Goal: Register for event/course

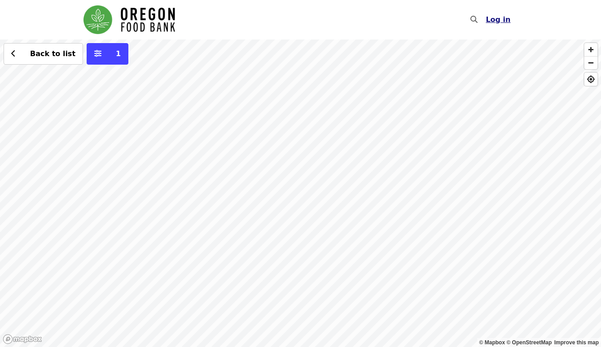
click at [503, 23] on span "Log in" at bounding box center [497, 19] width 25 height 9
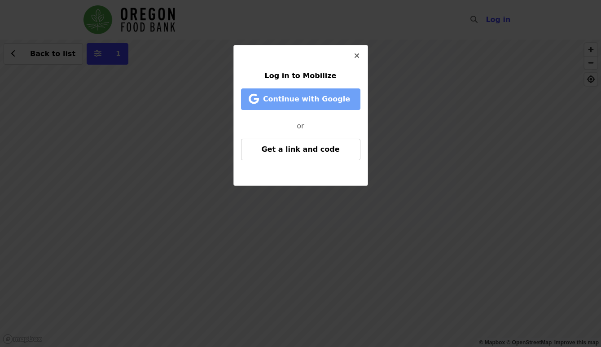
click at [283, 99] on span "Continue with Google" at bounding box center [306, 99] width 87 height 9
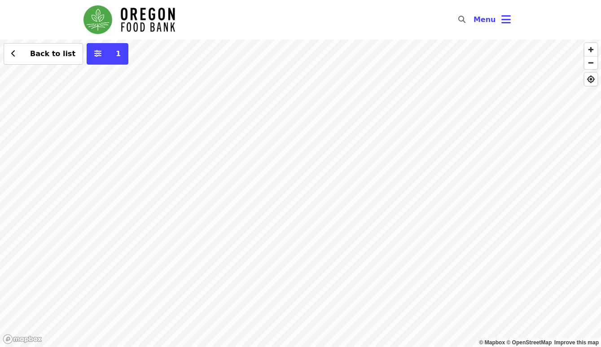
click at [351, 164] on div "Back to list 1" at bounding box center [300, 192] width 601 height 307
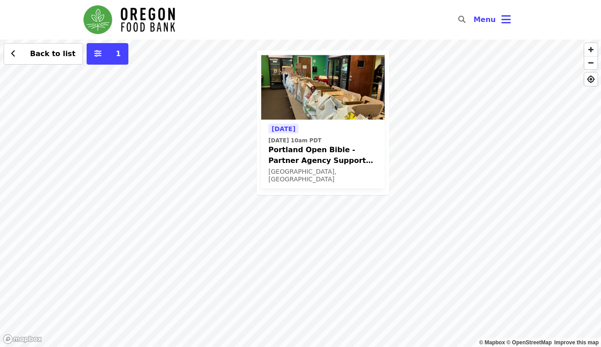
click at [282, 168] on div "[GEOGRAPHIC_DATA], [GEOGRAPHIC_DATA]" at bounding box center [322, 174] width 109 height 15
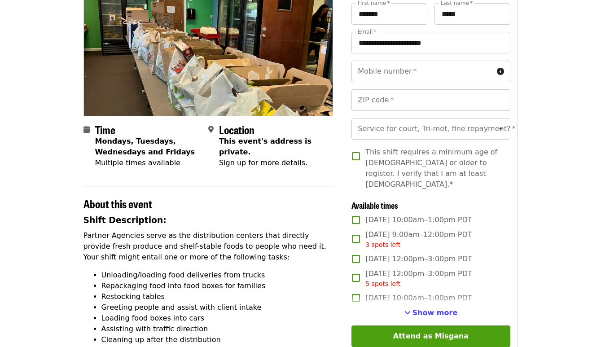
scroll to position [102, 0]
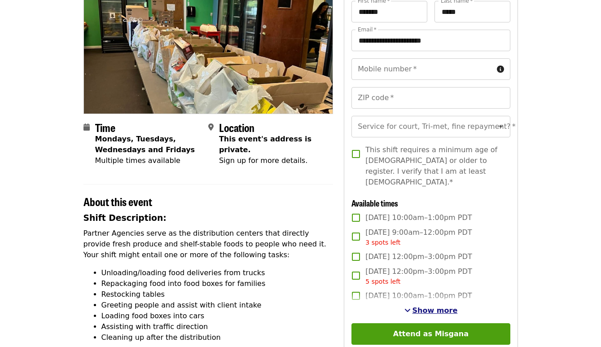
click at [410, 306] on span "See more timeslots" at bounding box center [407, 309] width 6 height 7
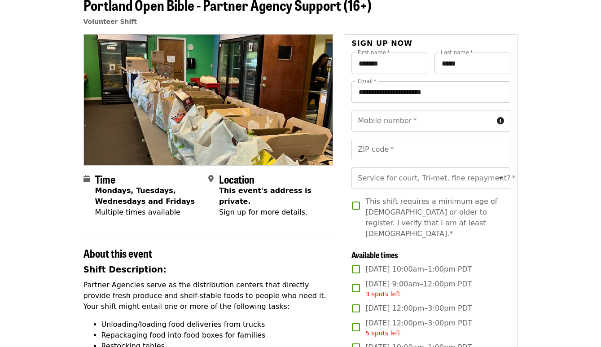
scroll to position [0, 0]
